Goal: Transaction & Acquisition: Download file/media

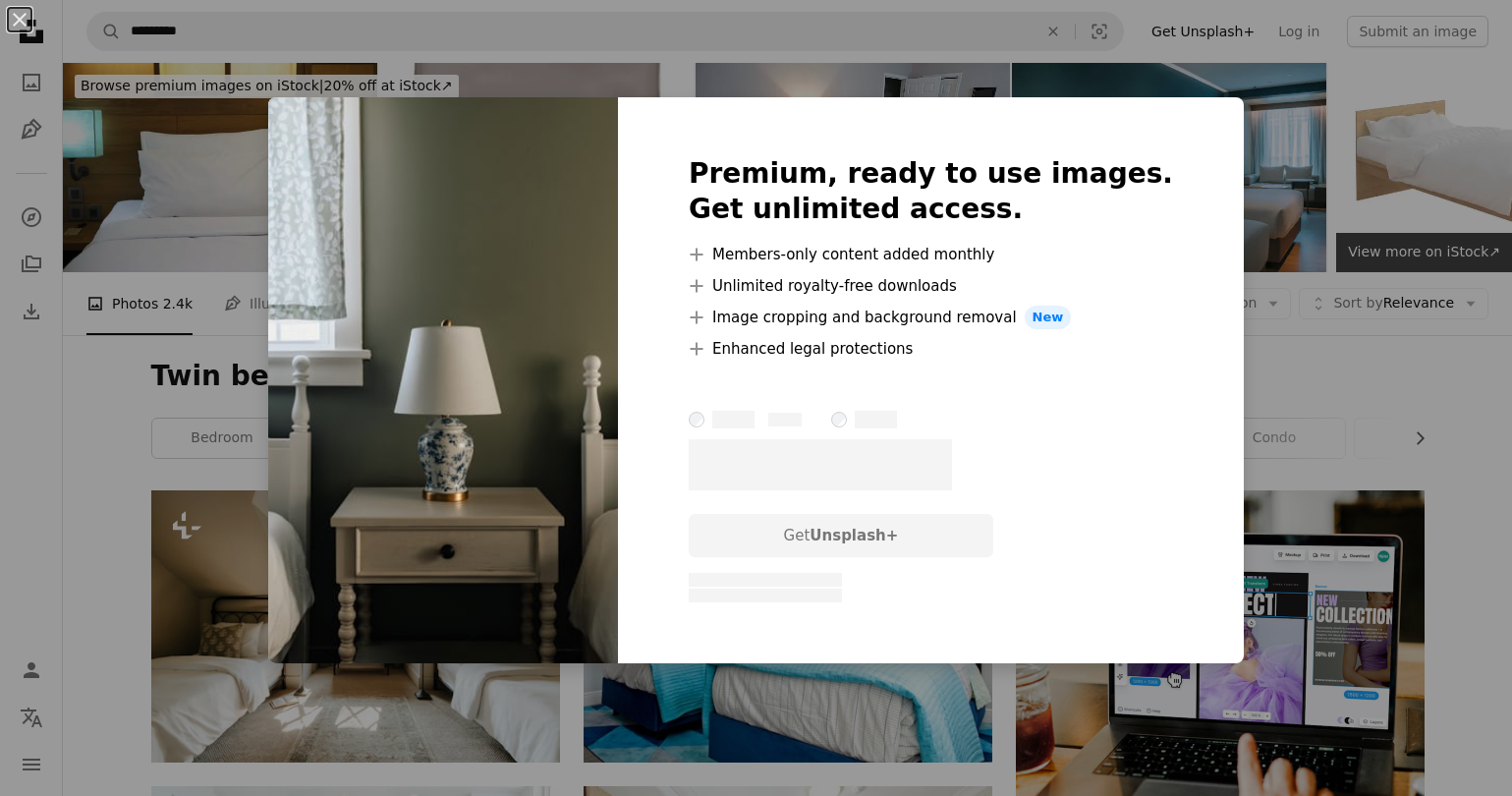
scroll to position [759, 0]
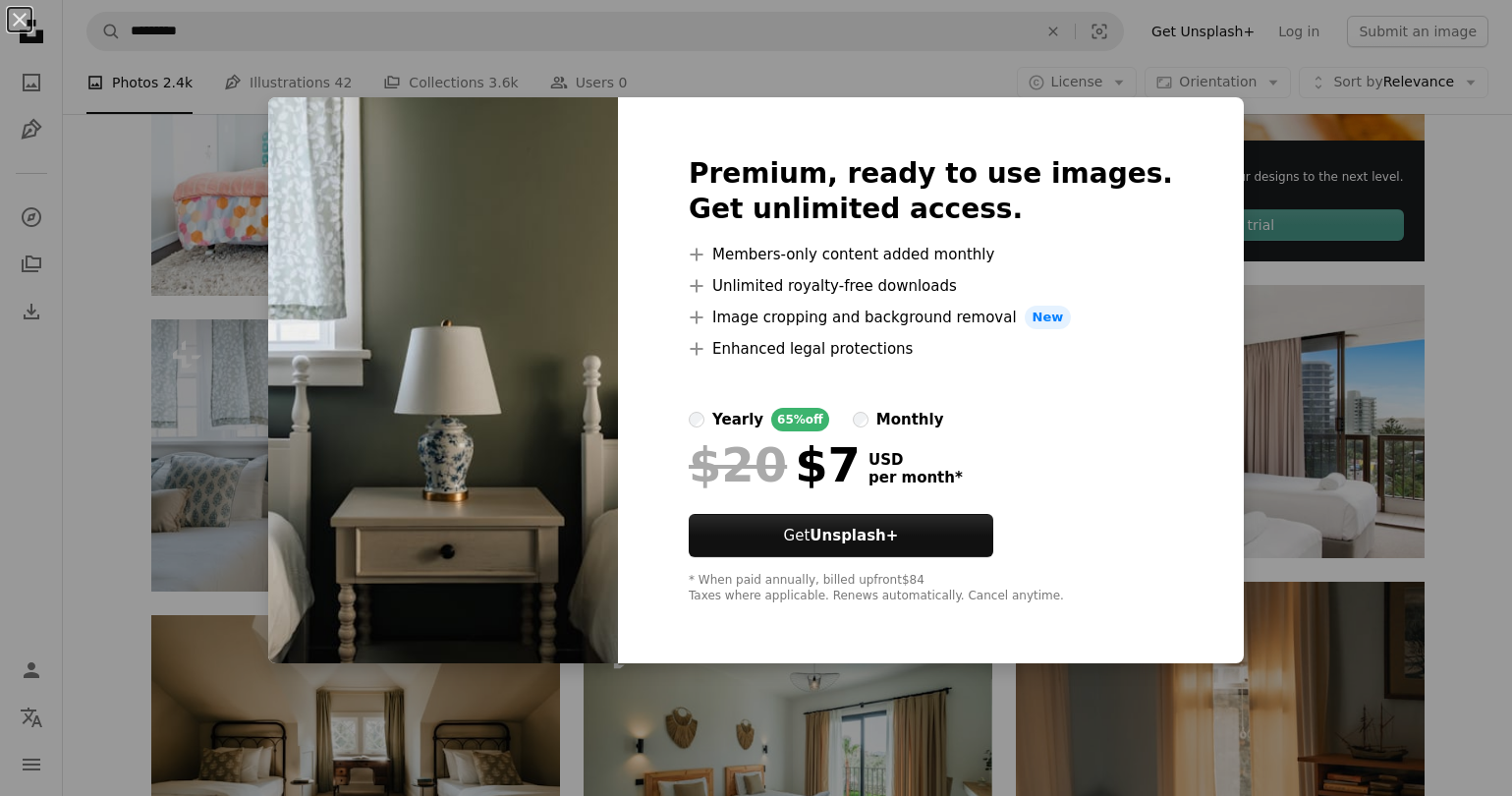
click at [1218, 127] on div "An X shape Premium, ready to use images. Get unlimited access. A plus sign Memb…" at bounding box center [756, 398] width 1512 height 796
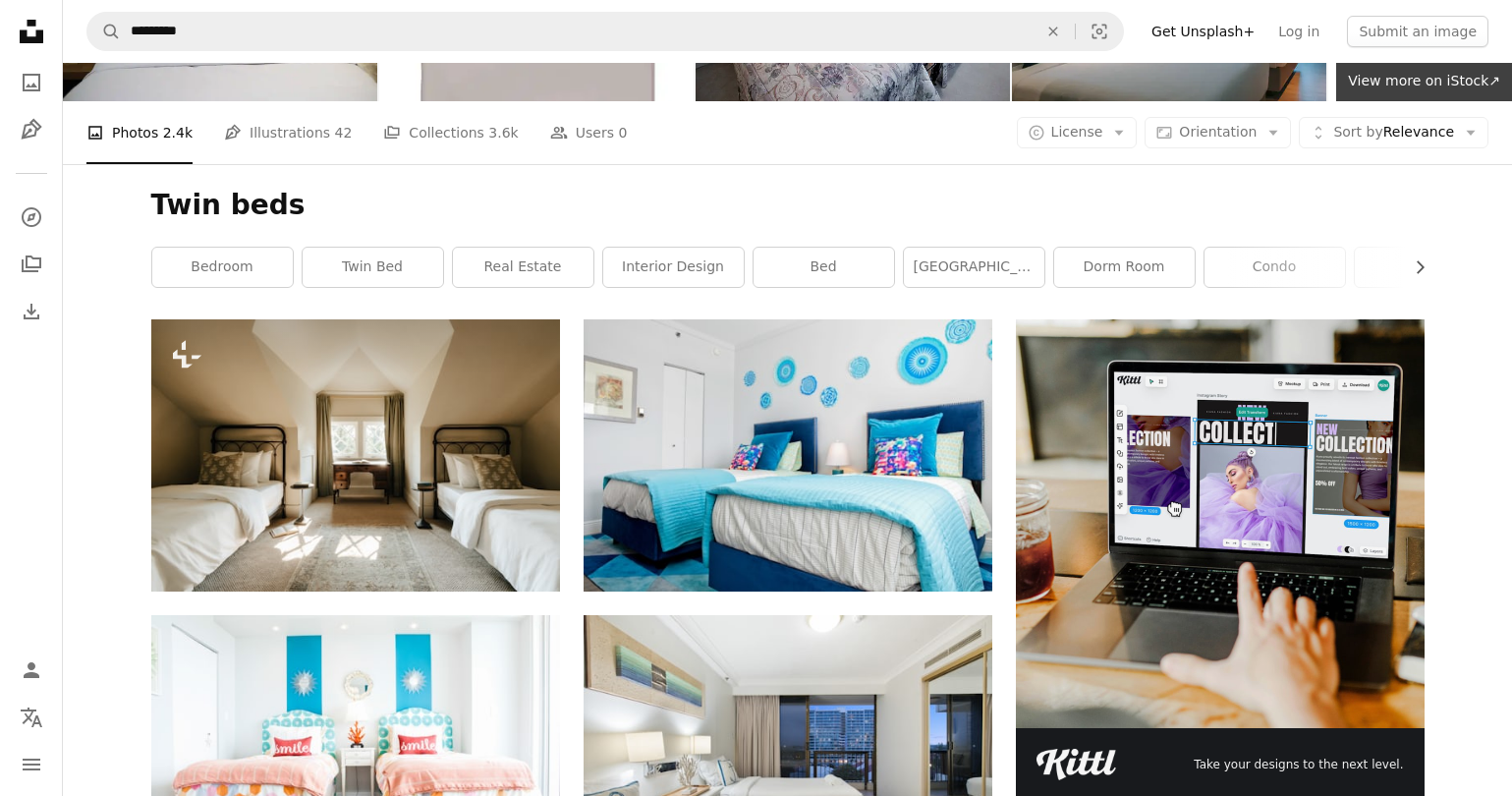
scroll to position [175, 0]
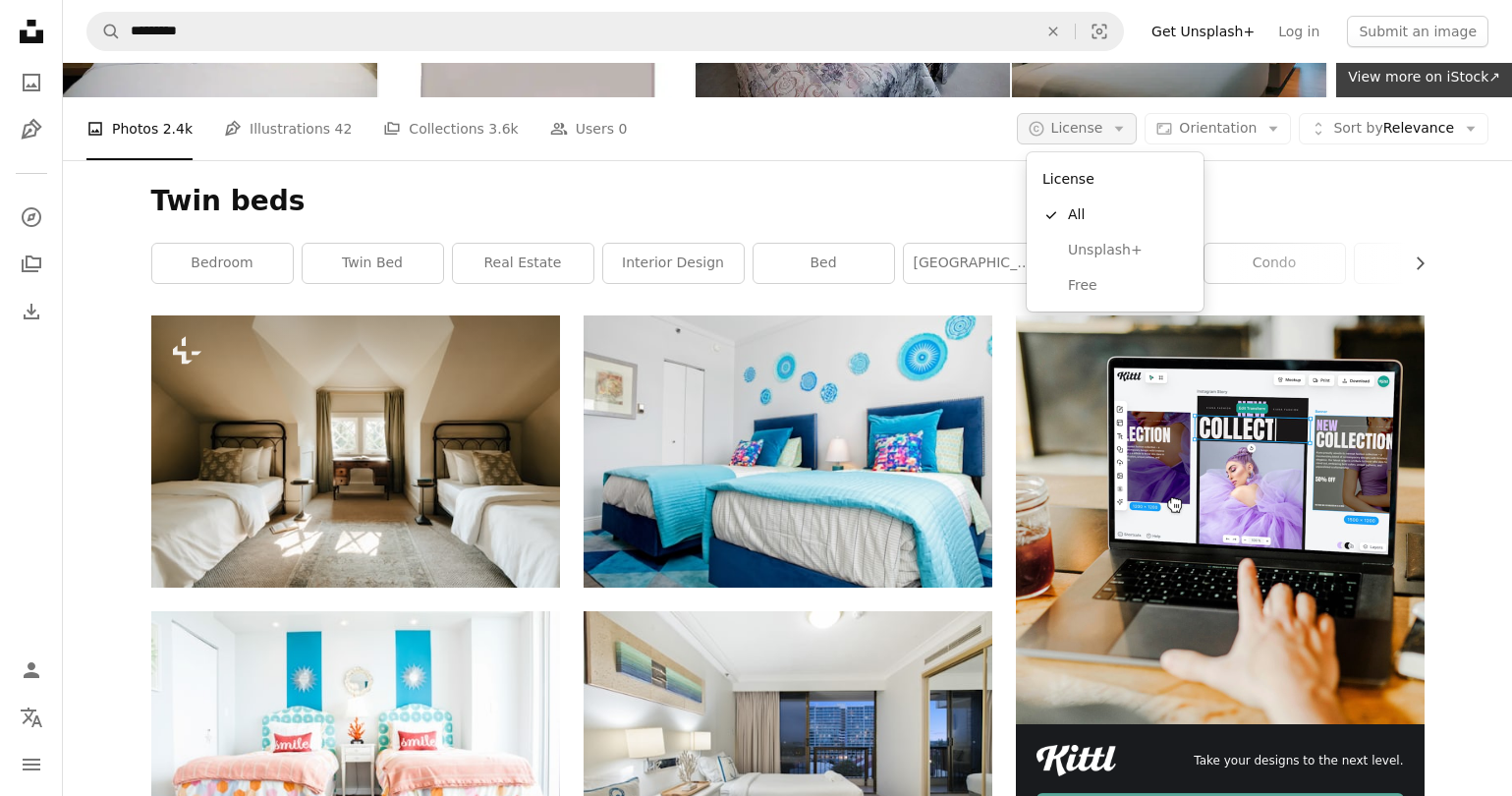
click at [1093, 125] on span "License" at bounding box center [1077, 128] width 52 height 16
click at [1106, 272] on link "Free" at bounding box center [1116, 286] width 161 height 35
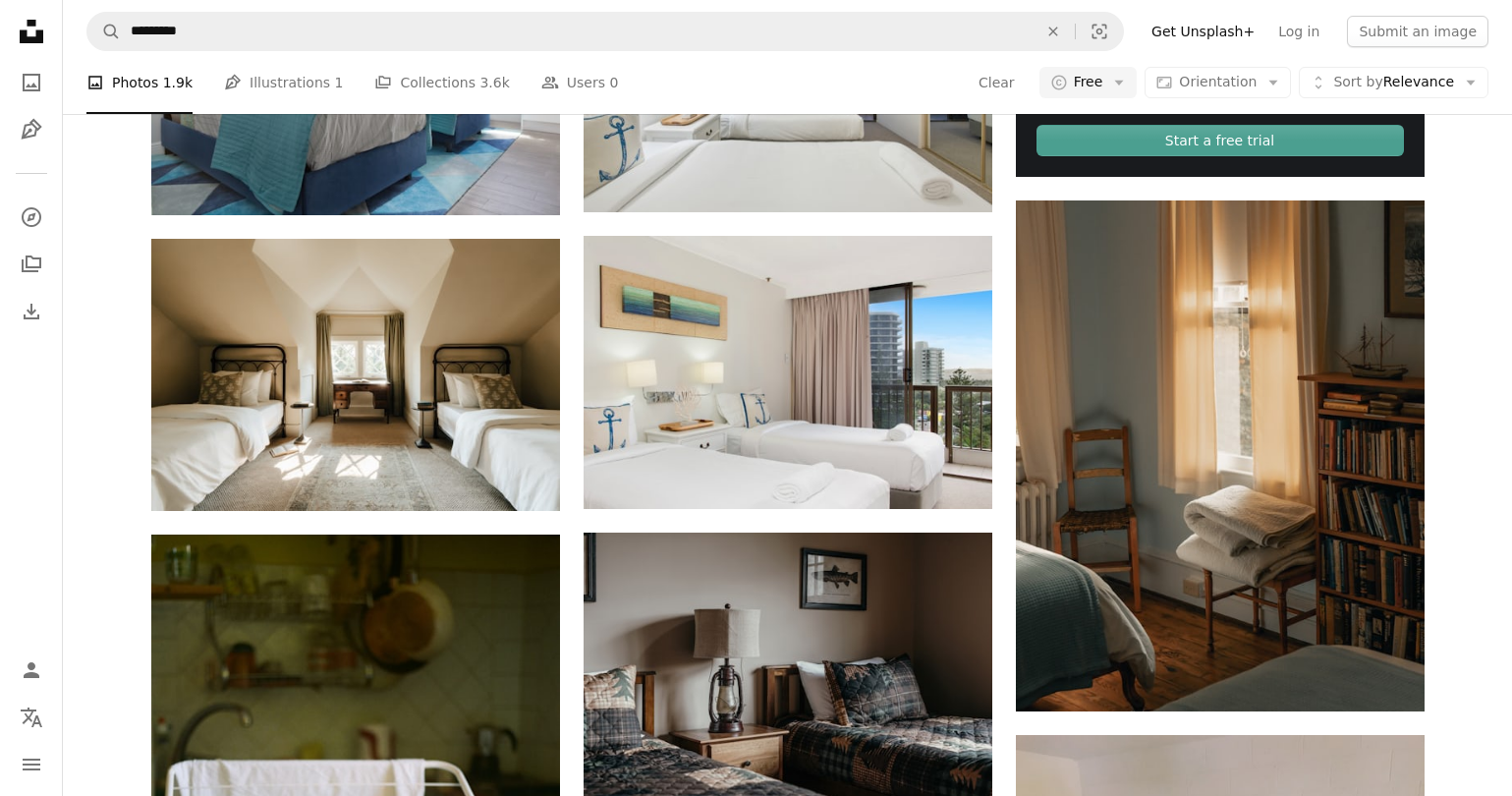
scroll to position [858, 0]
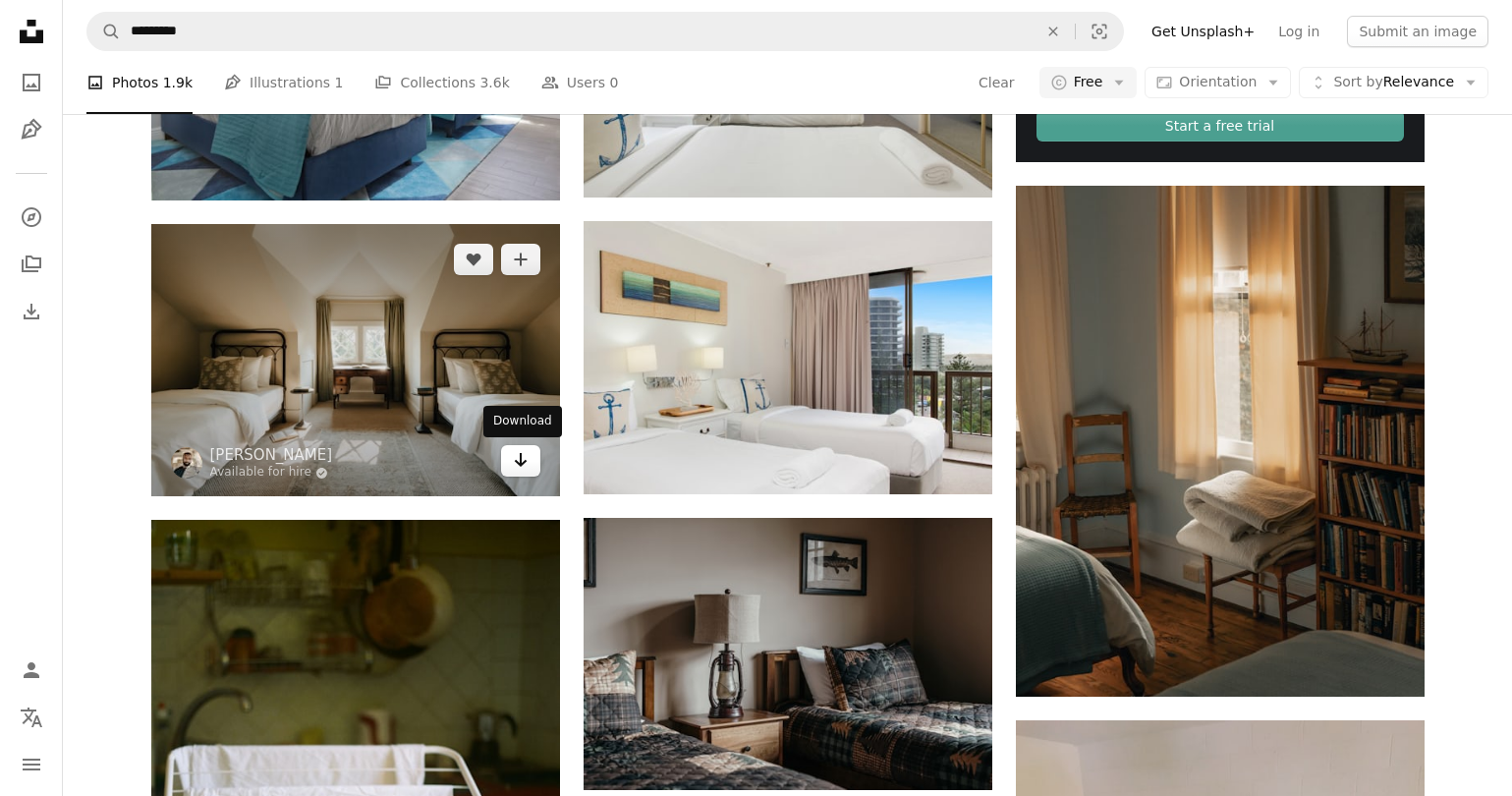
click at [513, 459] on icon "Arrow pointing down" at bounding box center [520, 459] width 16 height 24
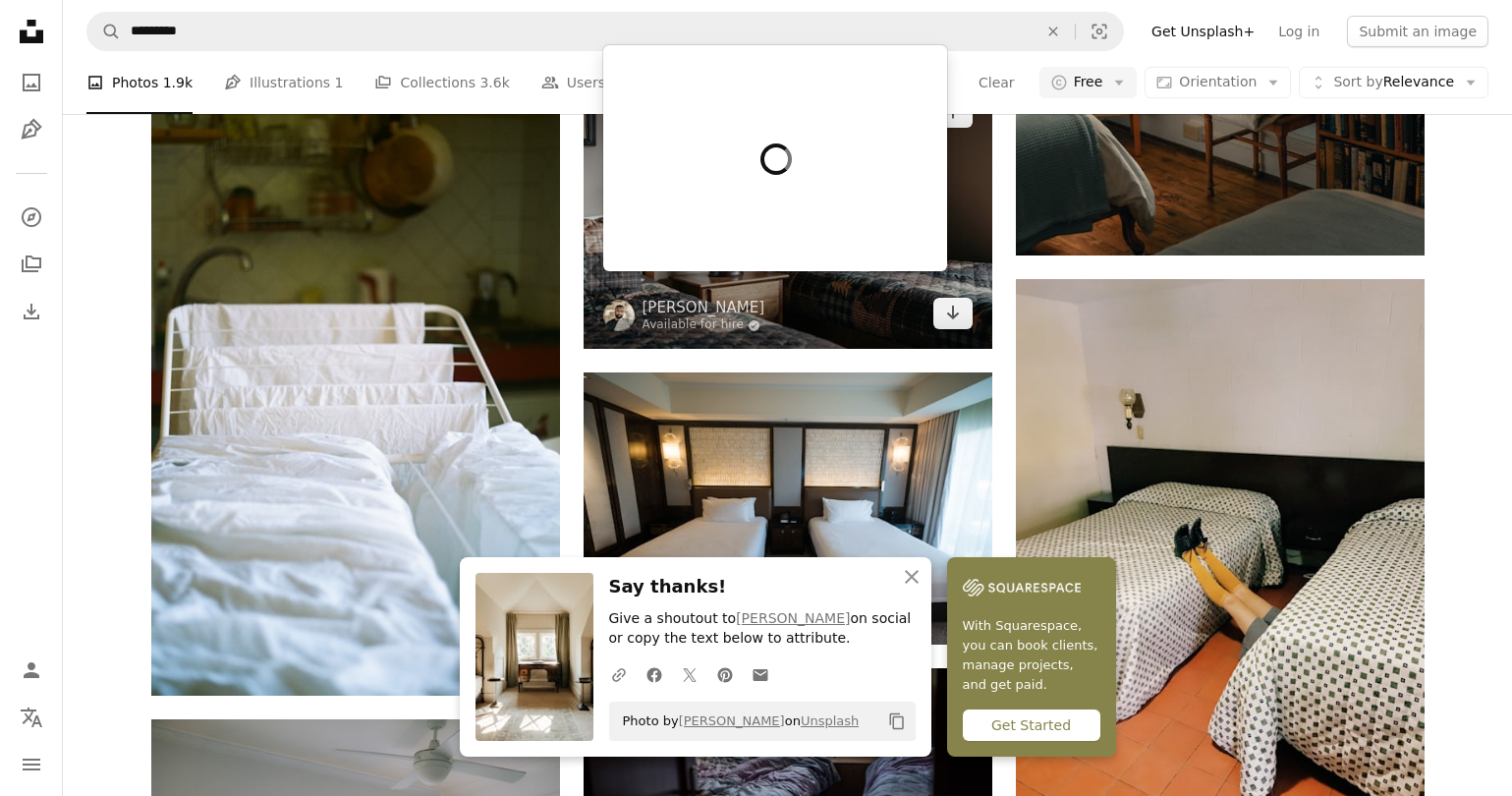
scroll to position [1300, 0]
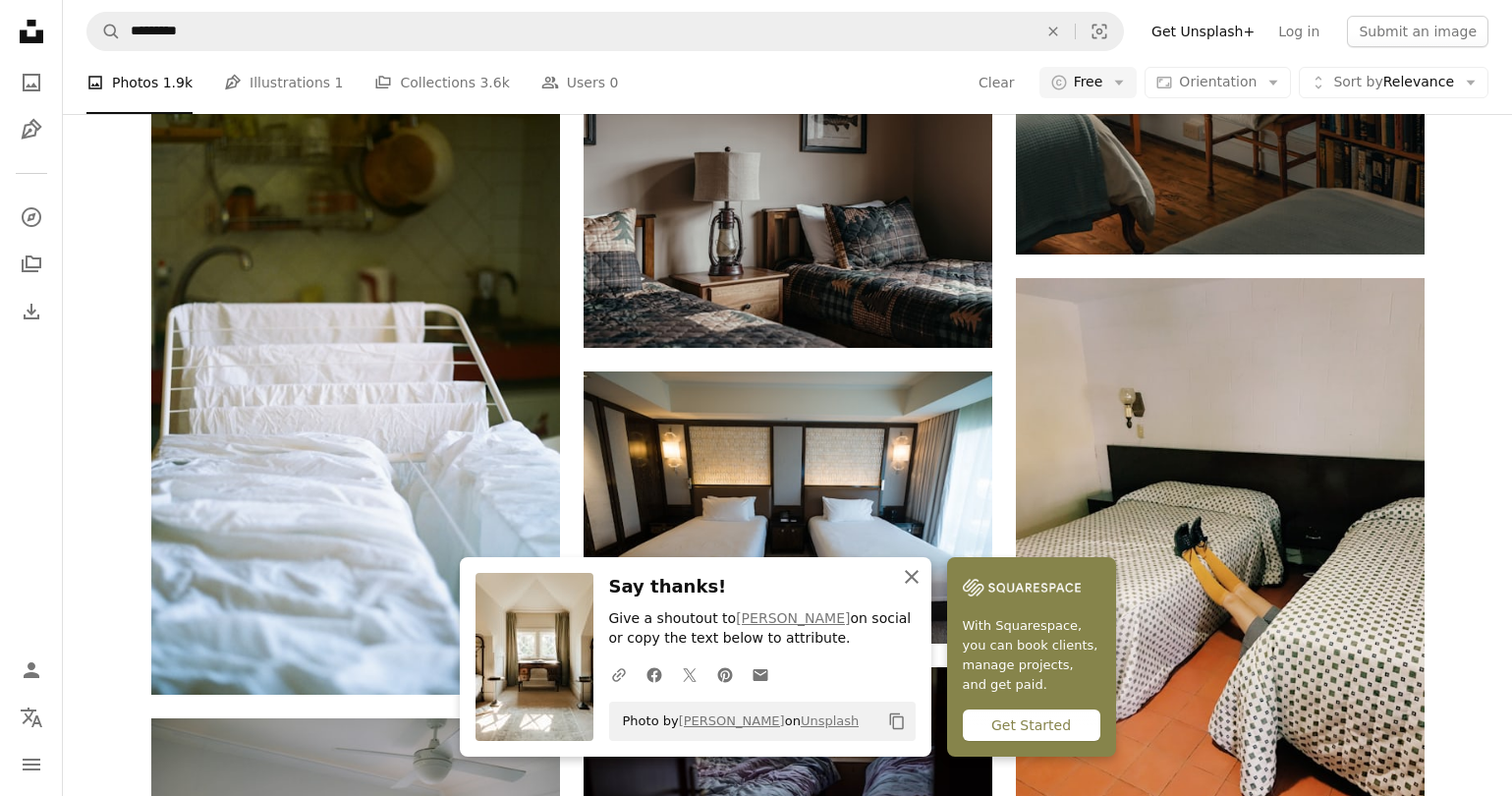
click at [901, 577] on icon "An X shape" at bounding box center [912, 577] width 24 height 24
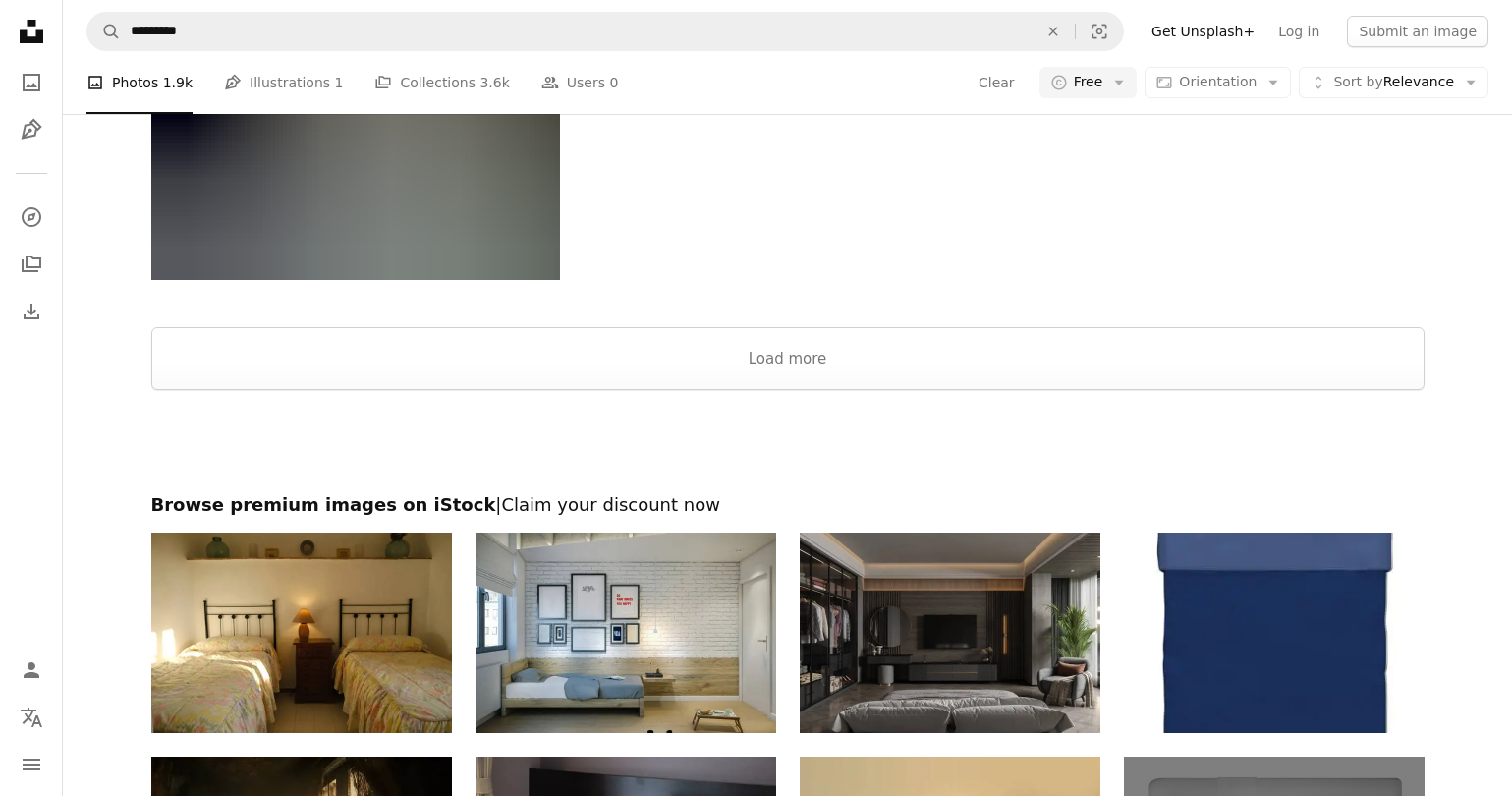
scroll to position [3218, 0]
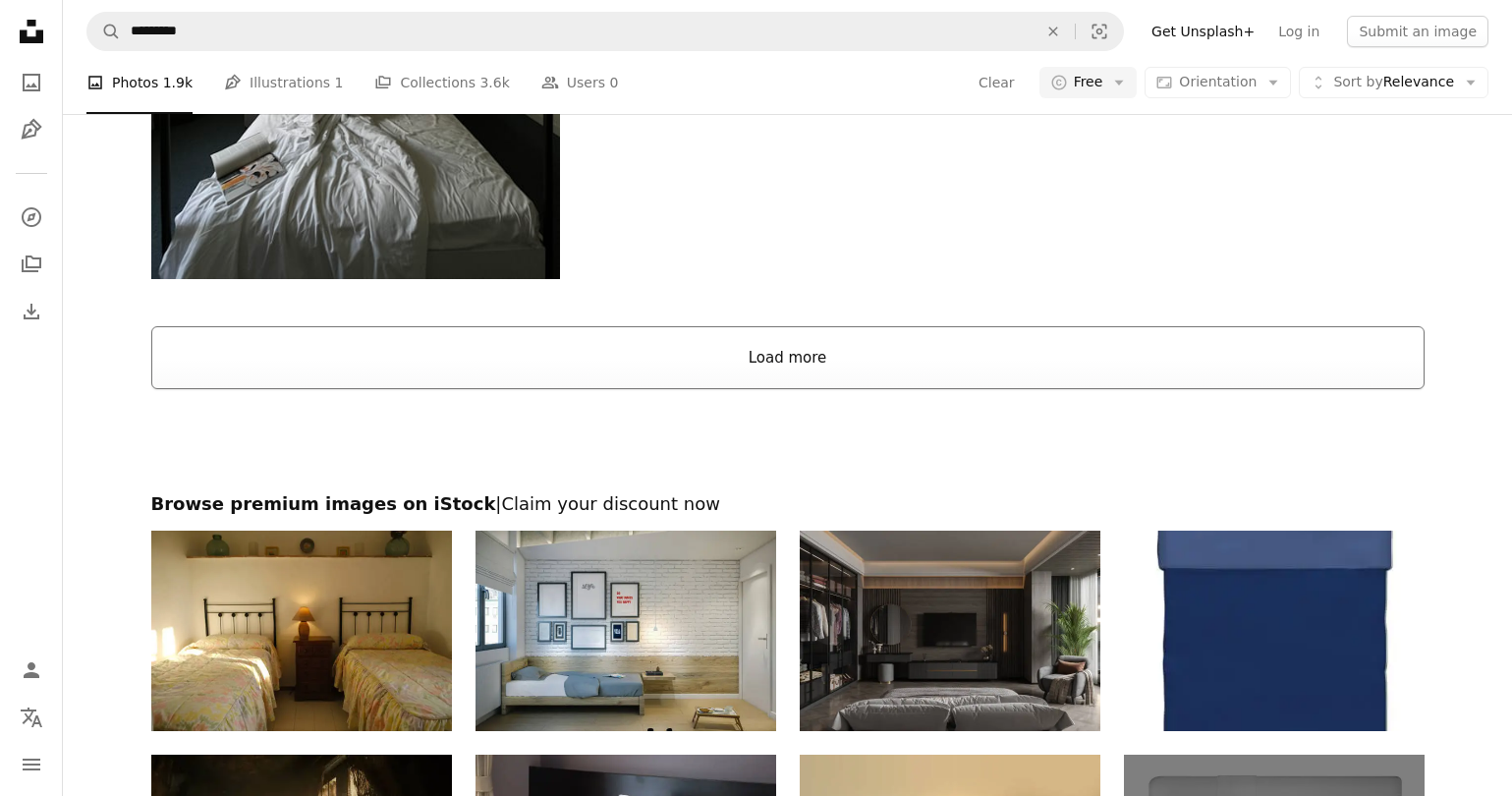
click at [728, 367] on button "Load more" at bounding box center [788, 358] width 1273 height 63
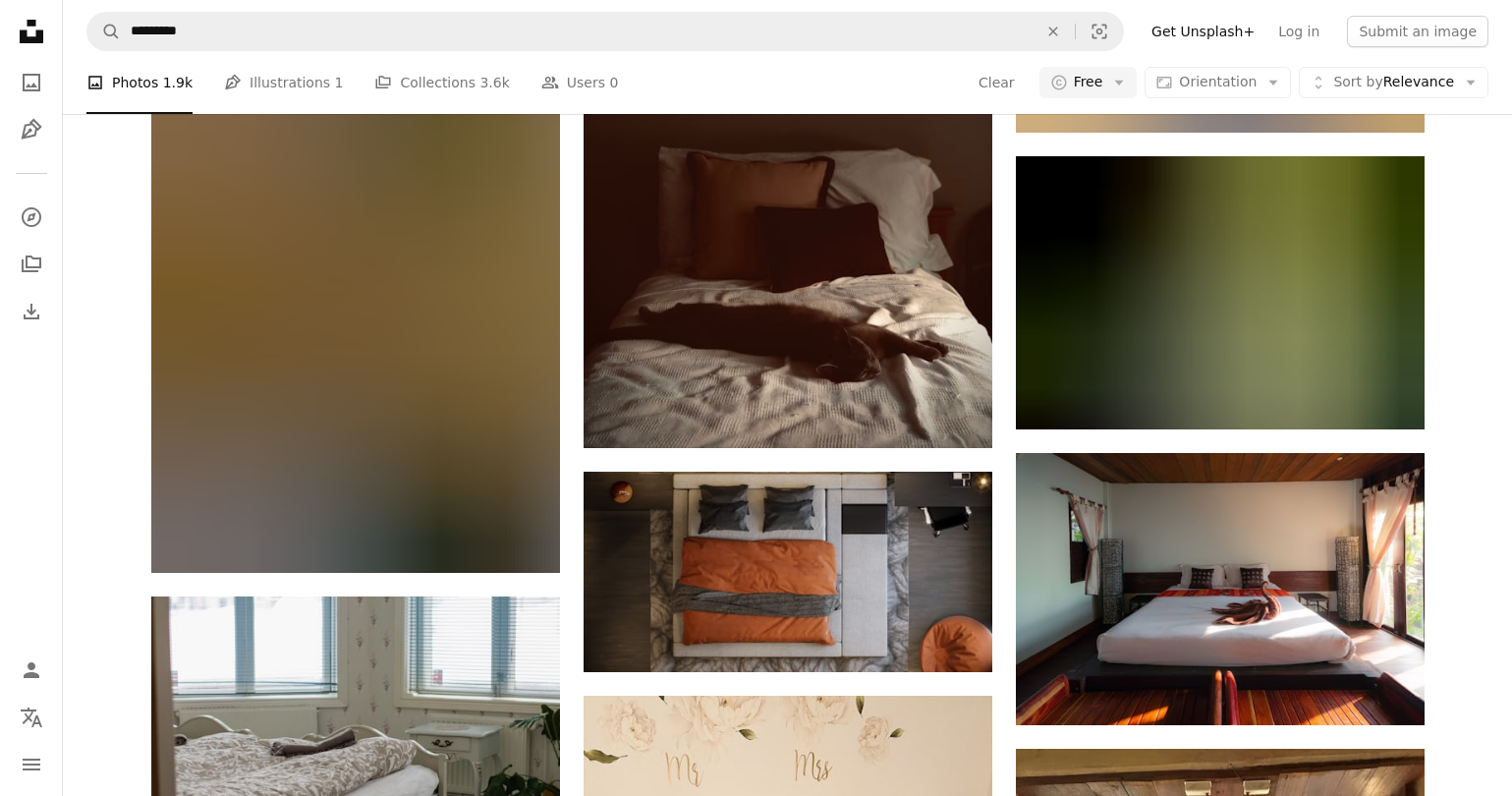
scroll to position [29402, 0]
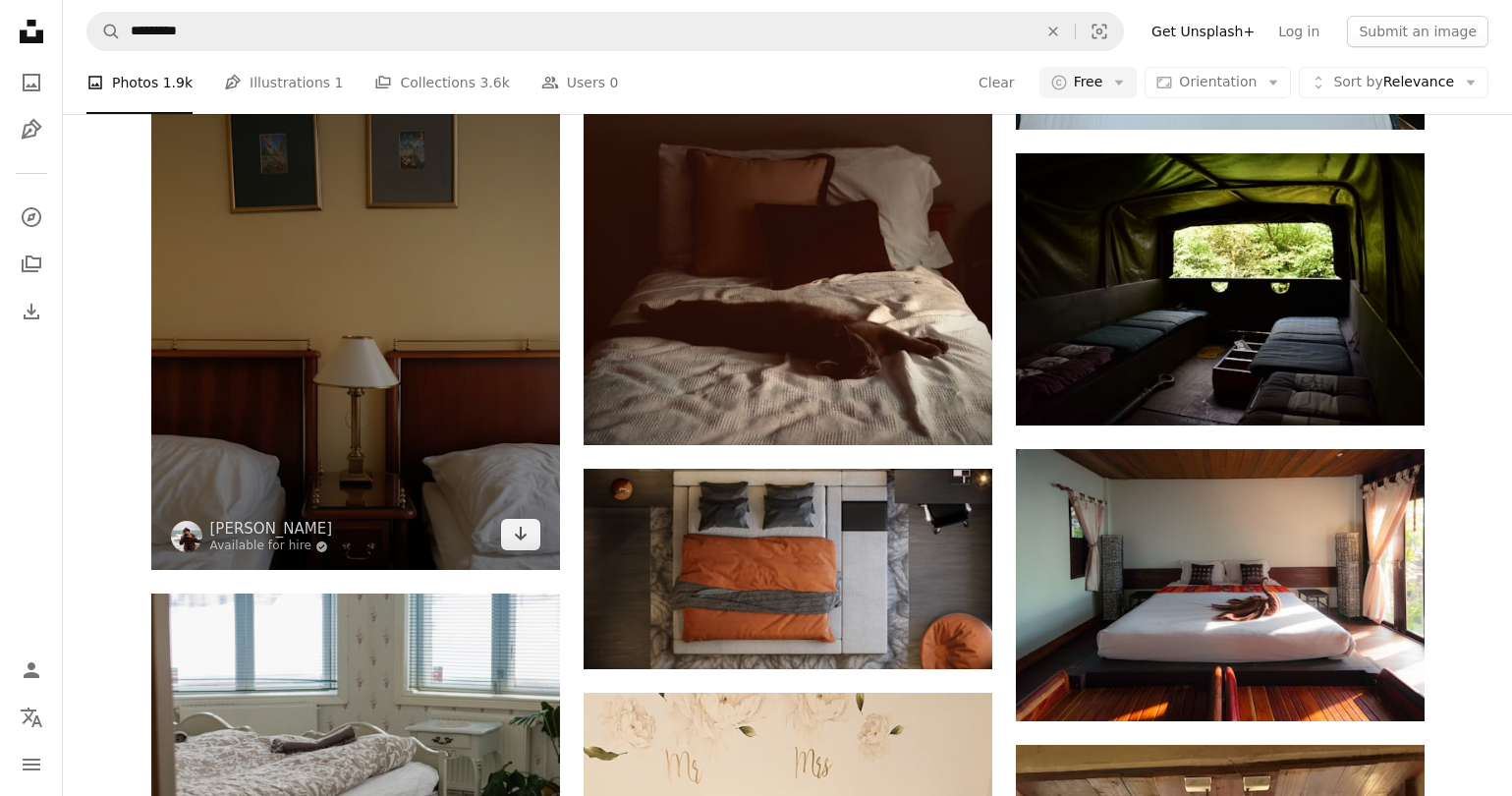
click at [408, 398] on img at bounding box center [355, 314] width 408 height 511
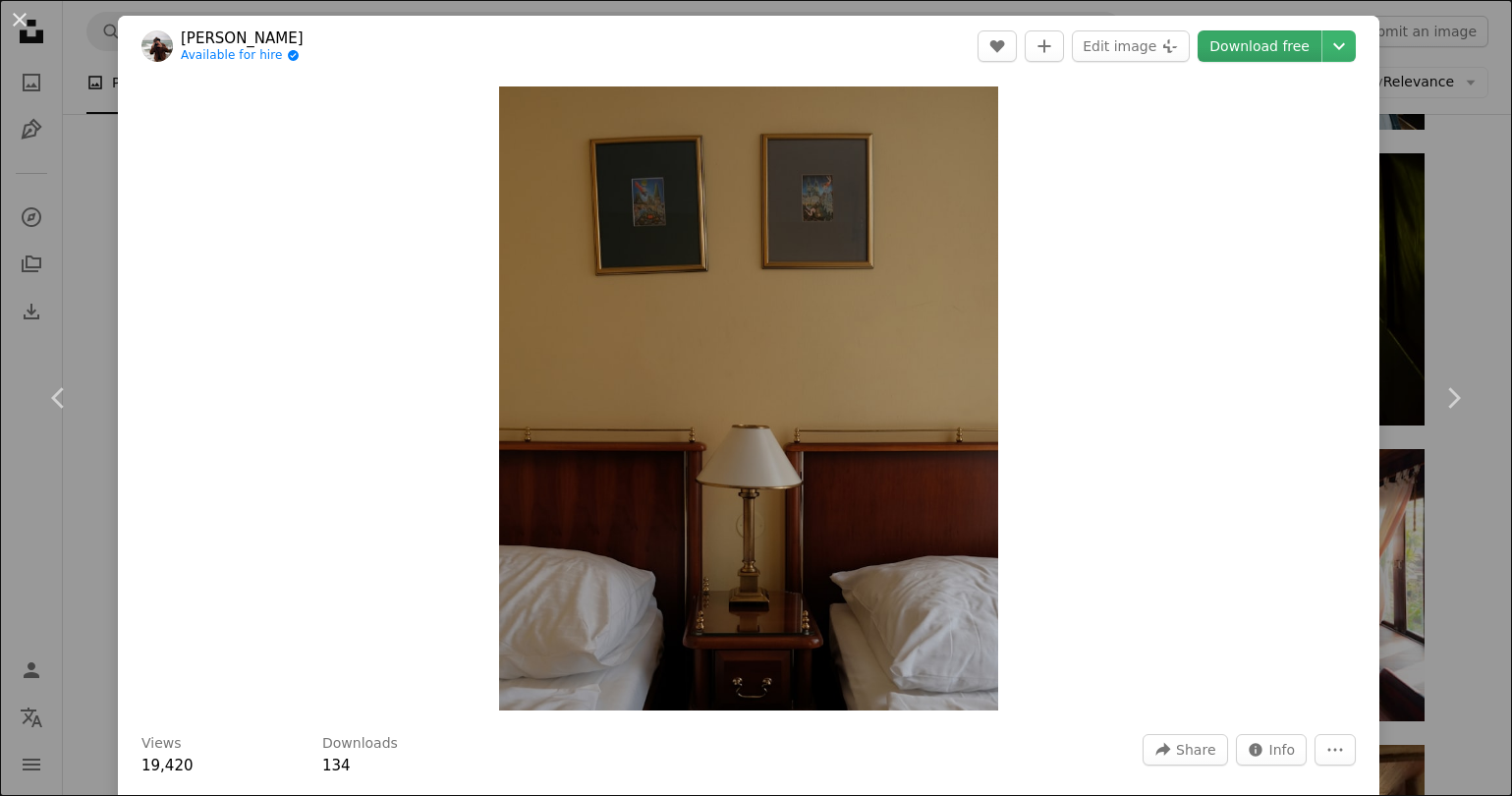
click at [1222, 52] on link "Download free" at bounding box center [1259, 46] width 124 height 31
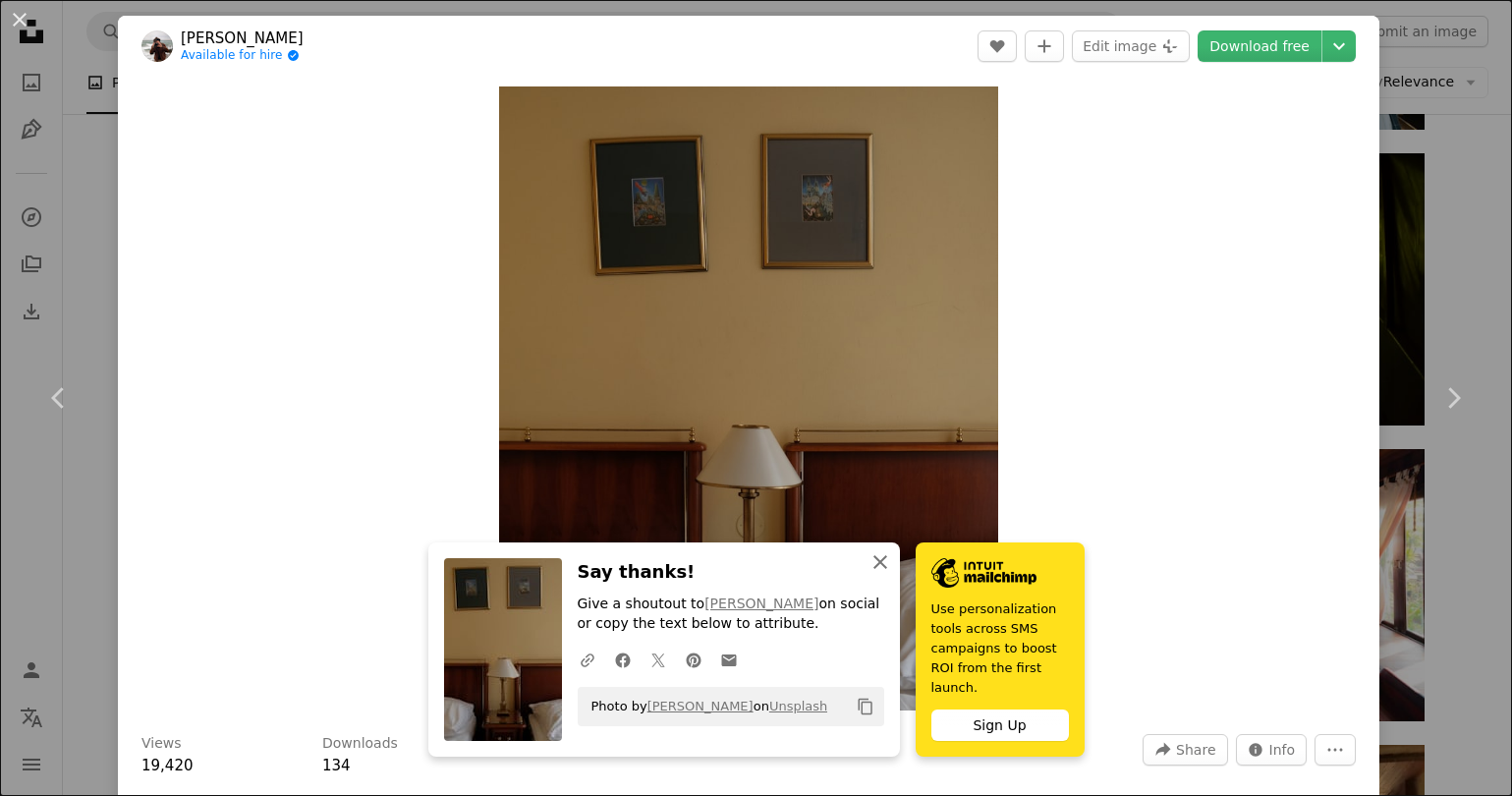
click at [874, 566] on icon "An X shape" at bounding box center [880, 562] width 24 height 24
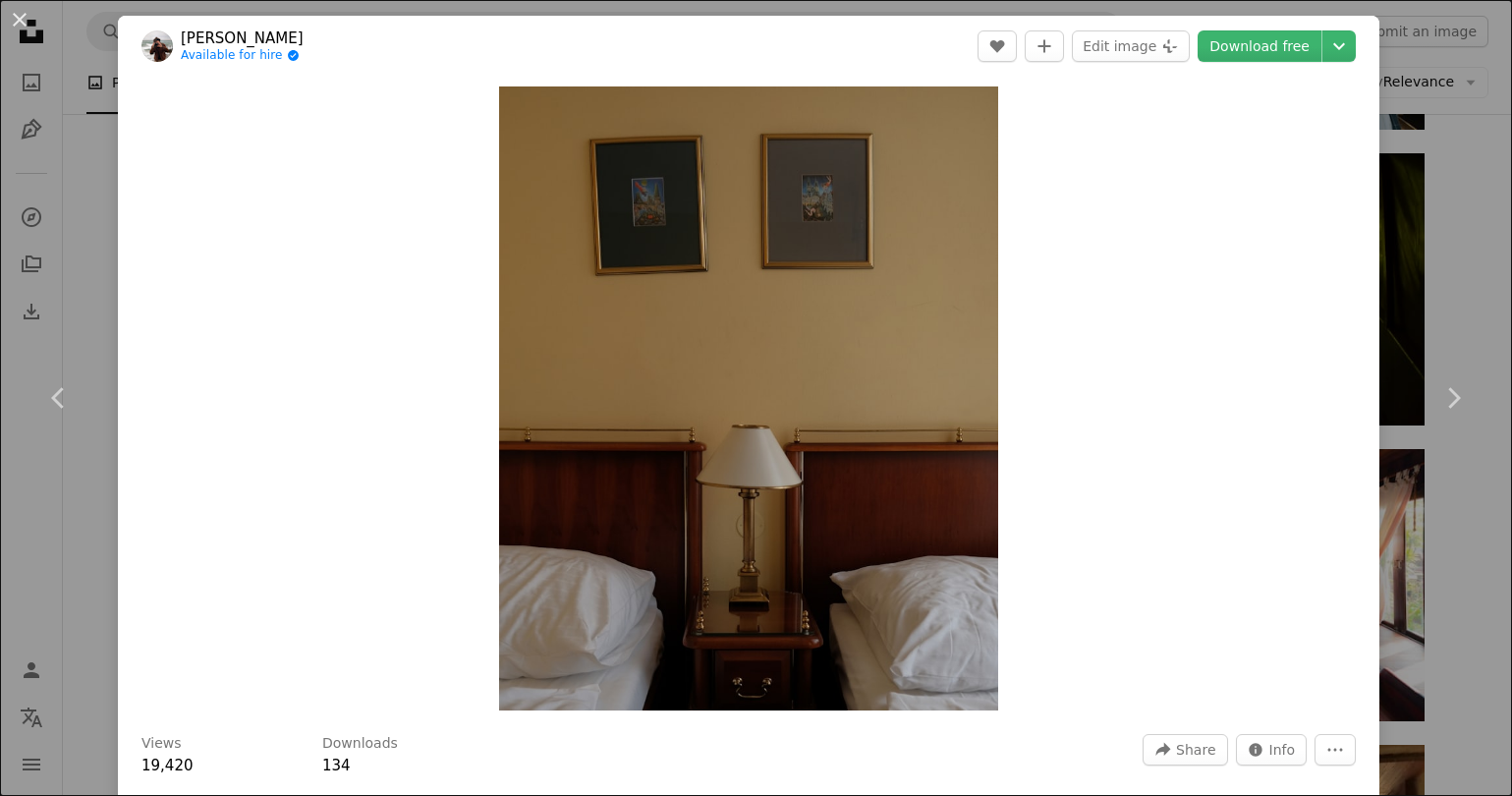
click at [1150, 419] on div "Zoom in" at bounding box center [749, 398] width 1261 height 643
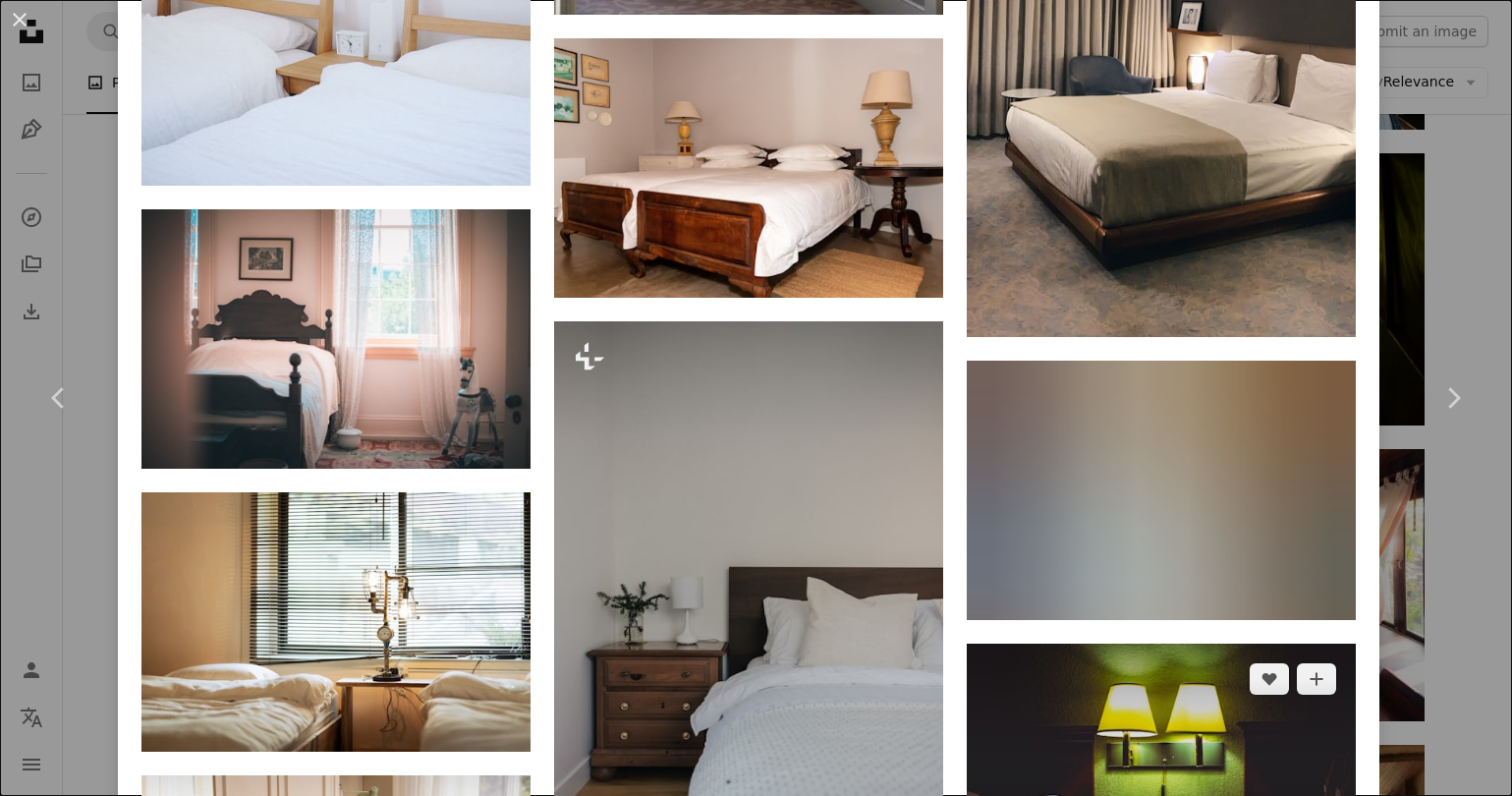
scroll to position [17402, 0]
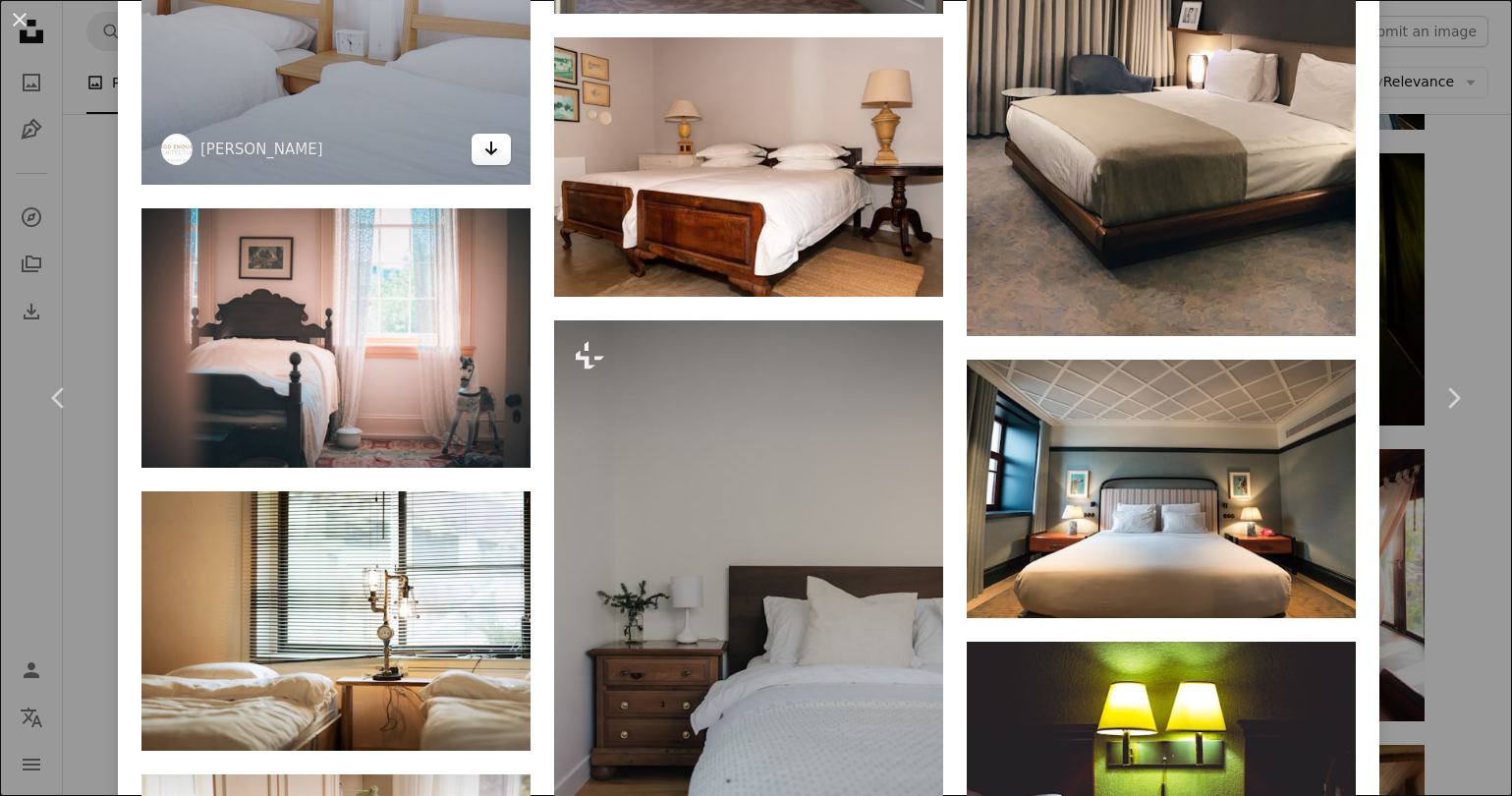
click at [499, 160] on icon "Arrow pointing down" at bounding box center [491, 149] width 16 height 24
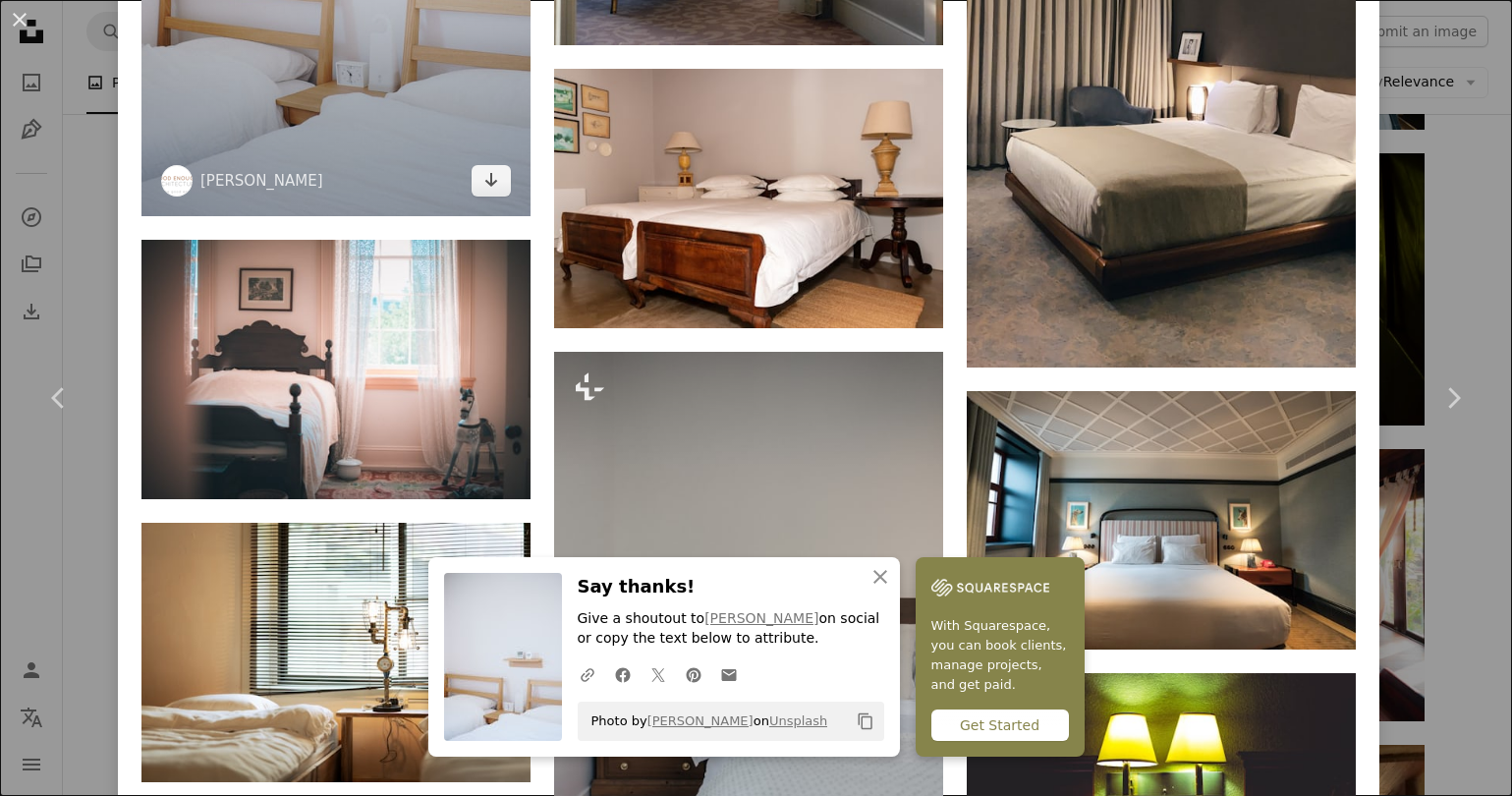
scroll to position [17378, 0]
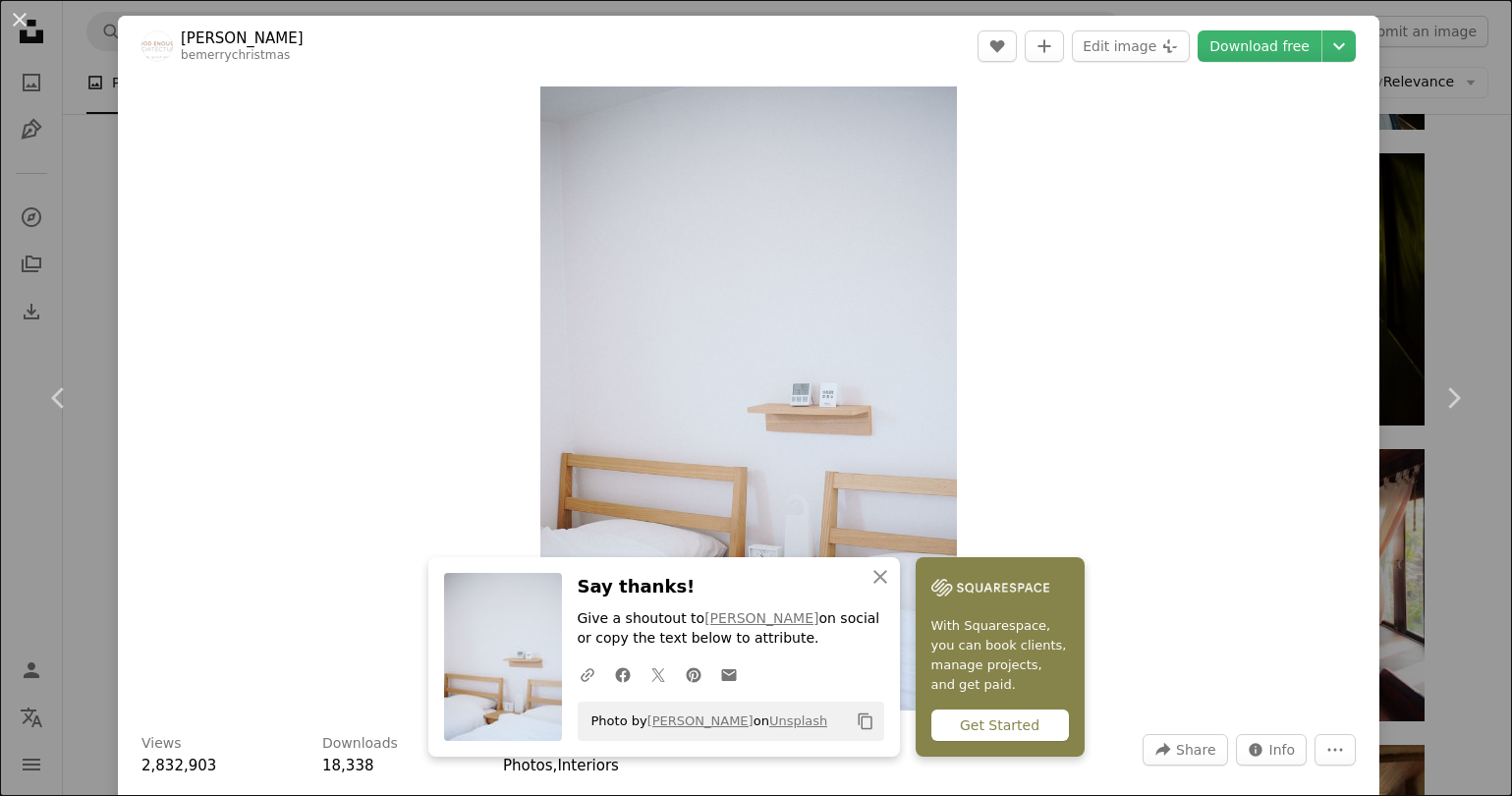
click at [1082, 378] on div "Zoom in" at bounding box center [749, 398] width 1261 height 643
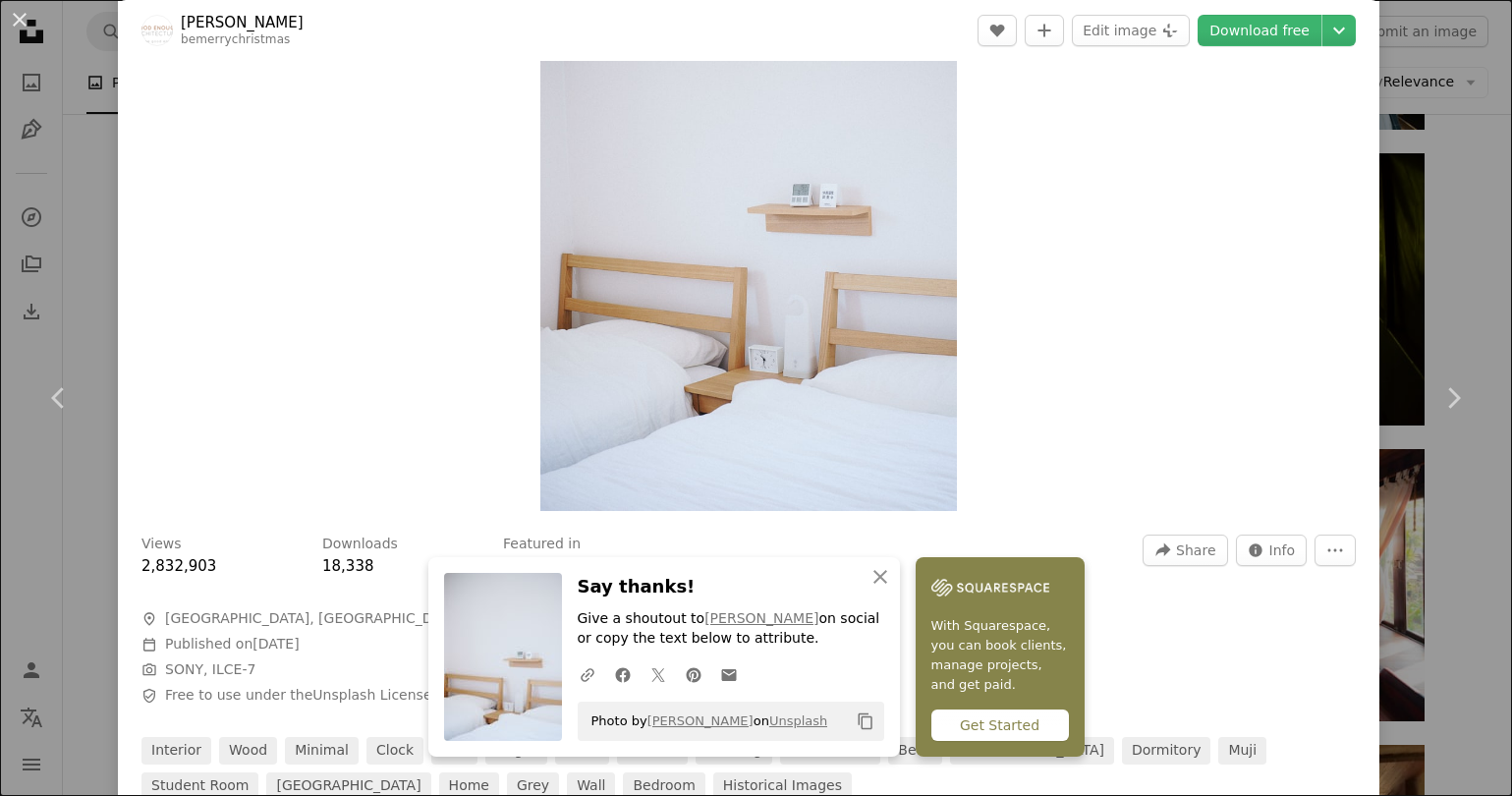
scroll to position [203, 0]
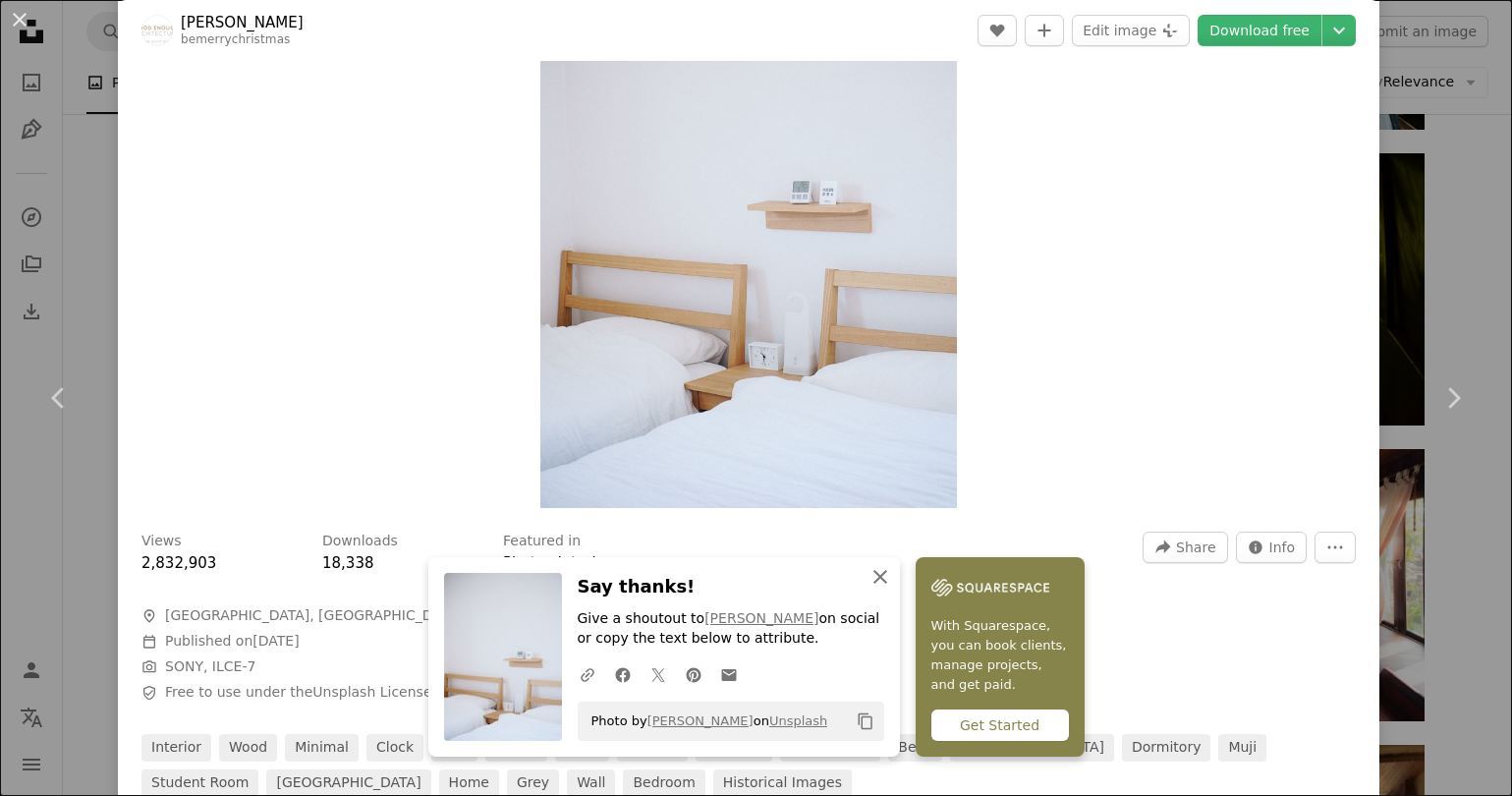
click at [882, 576] on icon "An X shape" at bounding box center [880, 577] width 24 height 24
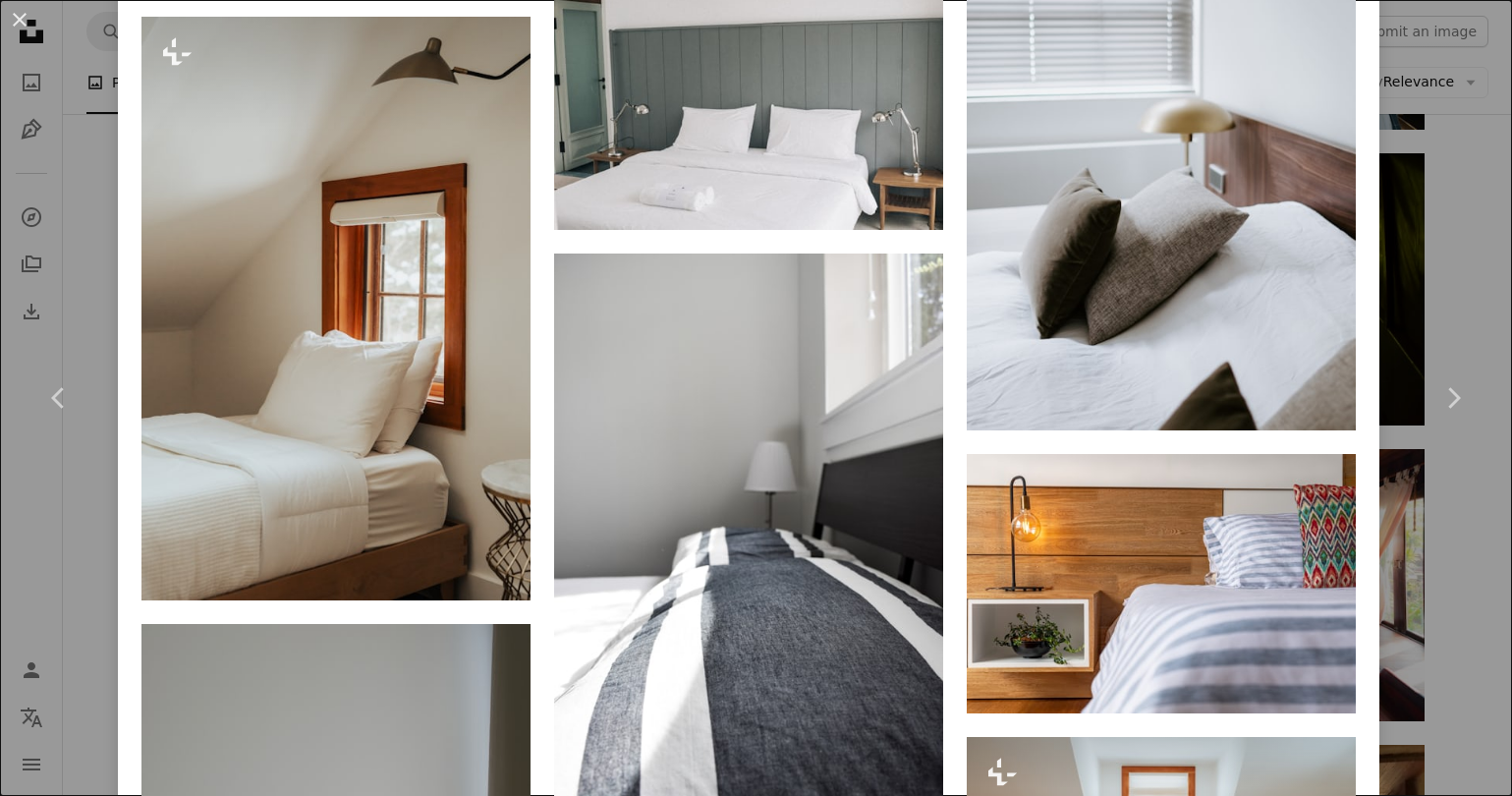
scroll to position [13438, 0]
